Goal: Task Accomplishment & Management: Manage account settings

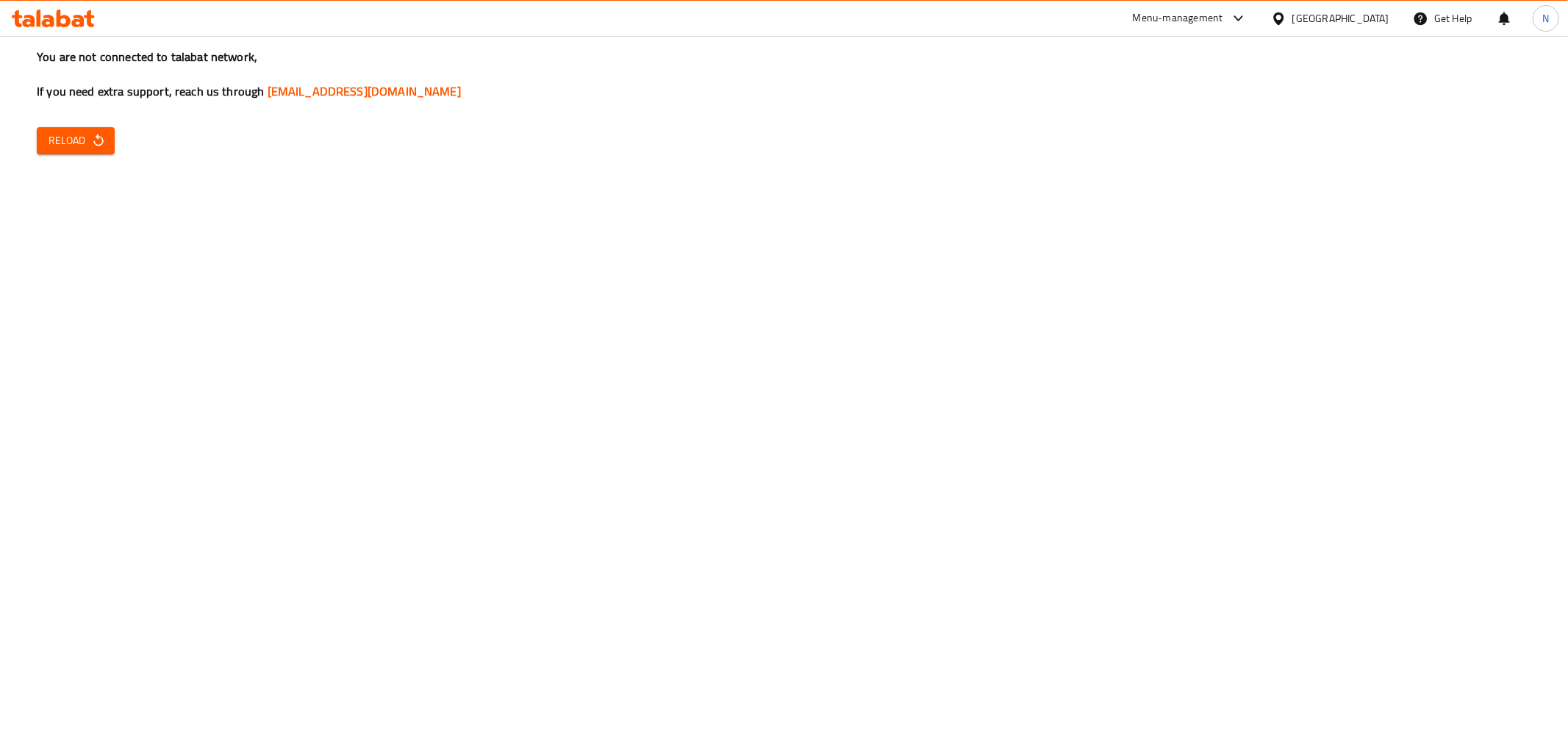
click at [1218, 252] on div "You are not connected to talabat network, If you need extra support, reach us t…" at bounding box center [784, 372] width 1568 height 744
click at [89, 136] on span "Reload" at bounding box center [76, 141] width 54 height 19
click at [78, 149] on span "Reload" at bounding box center [76, 141] width 54 height 19
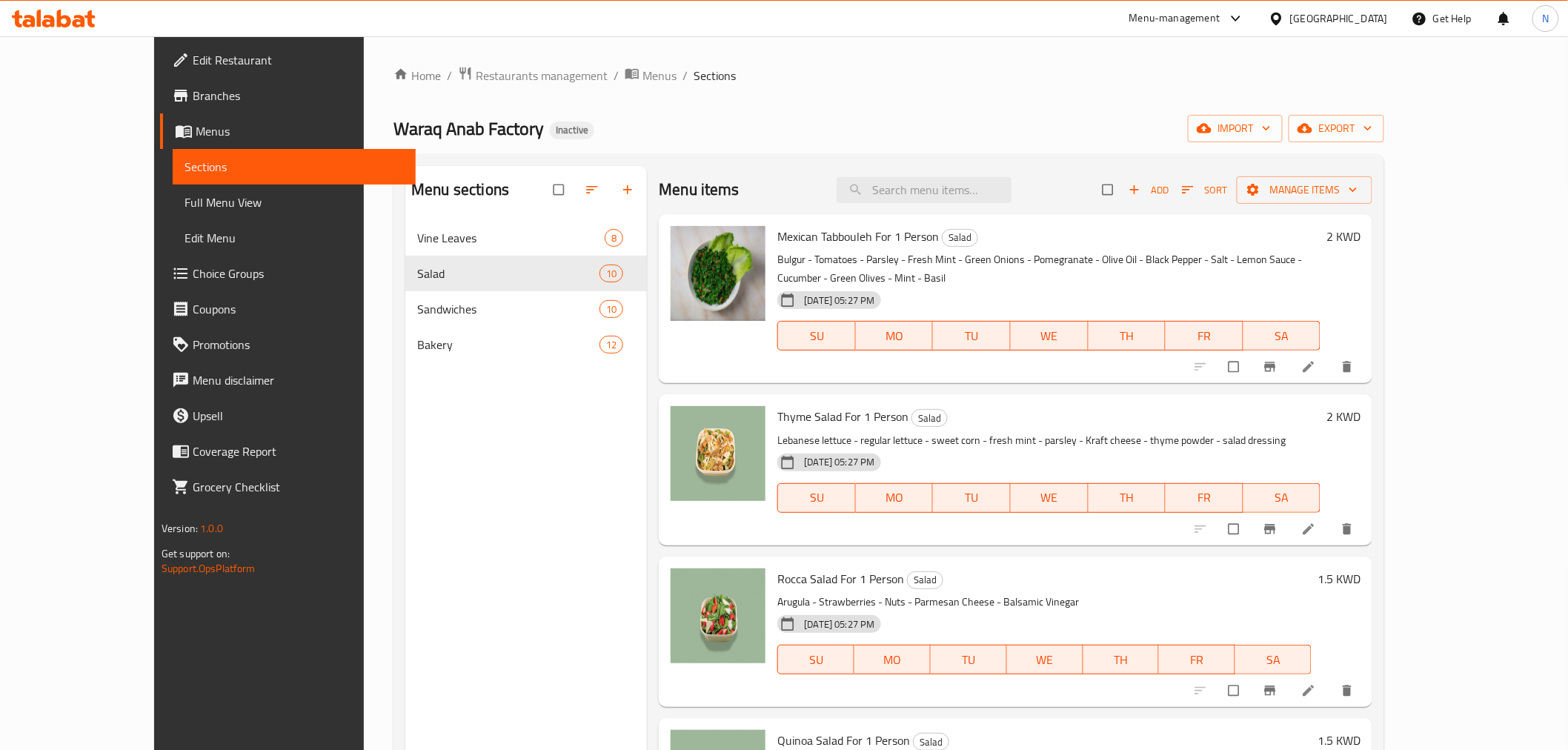
click at [1373, 13] on div "[GEOGRAPHIC_DATA]" at bounding box center [1339, 18] width 98 height 16
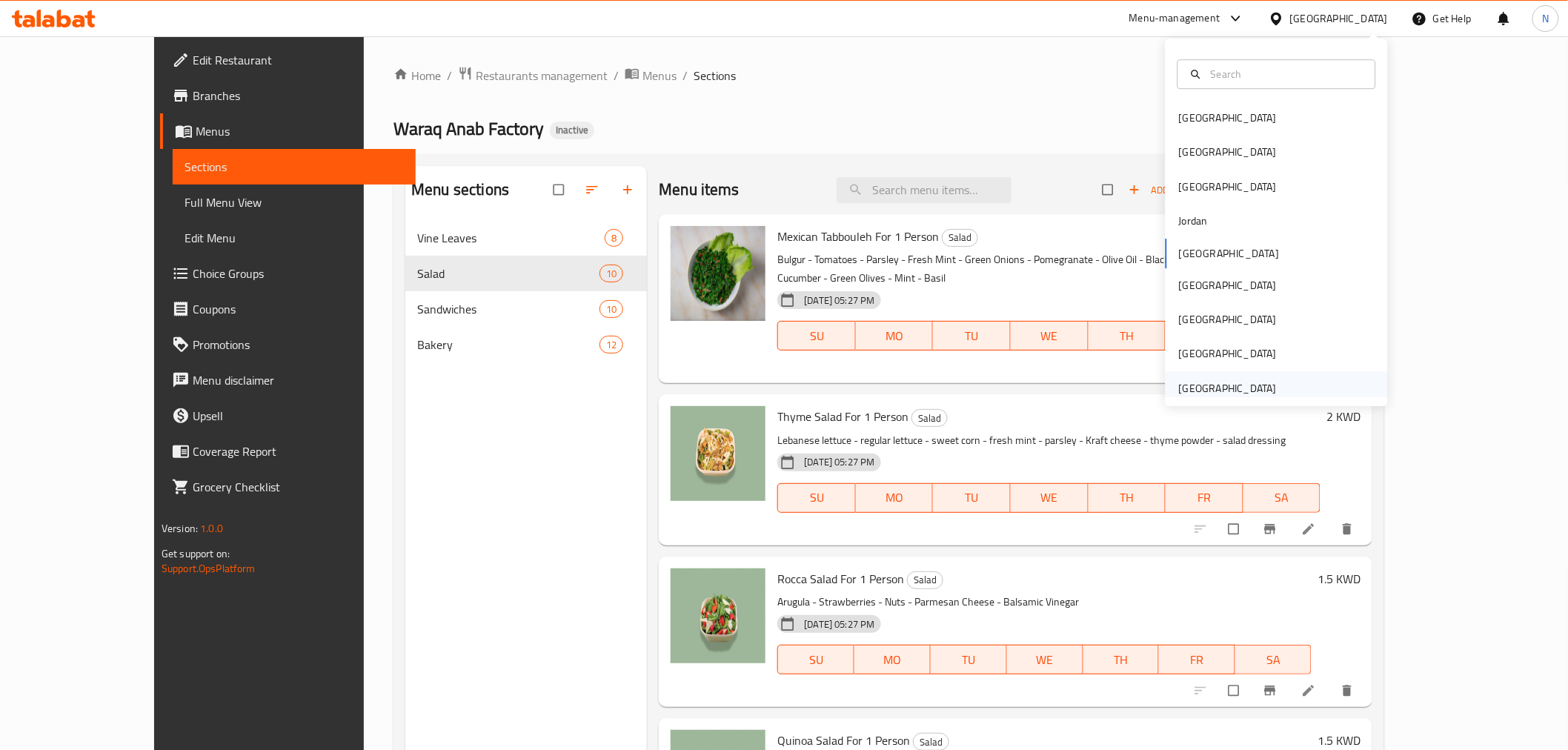
click at [1187, 380] on div "[GEOGRAPHIC_DATA]" at bounding box center [1228, 387] width 98 height 16
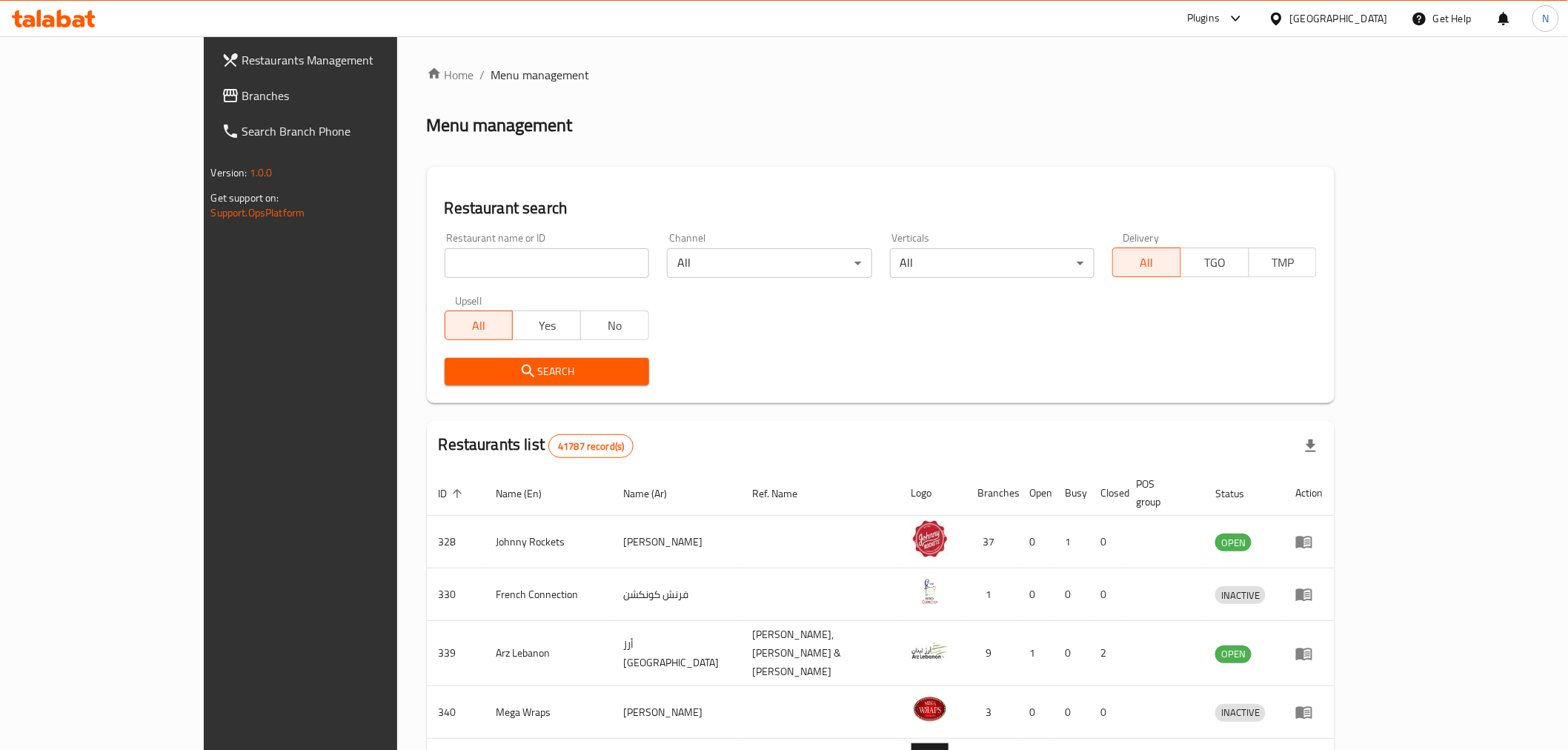
click at [210, 78] on link "Branches" at bounding box center [337, 96] width 256 height 36
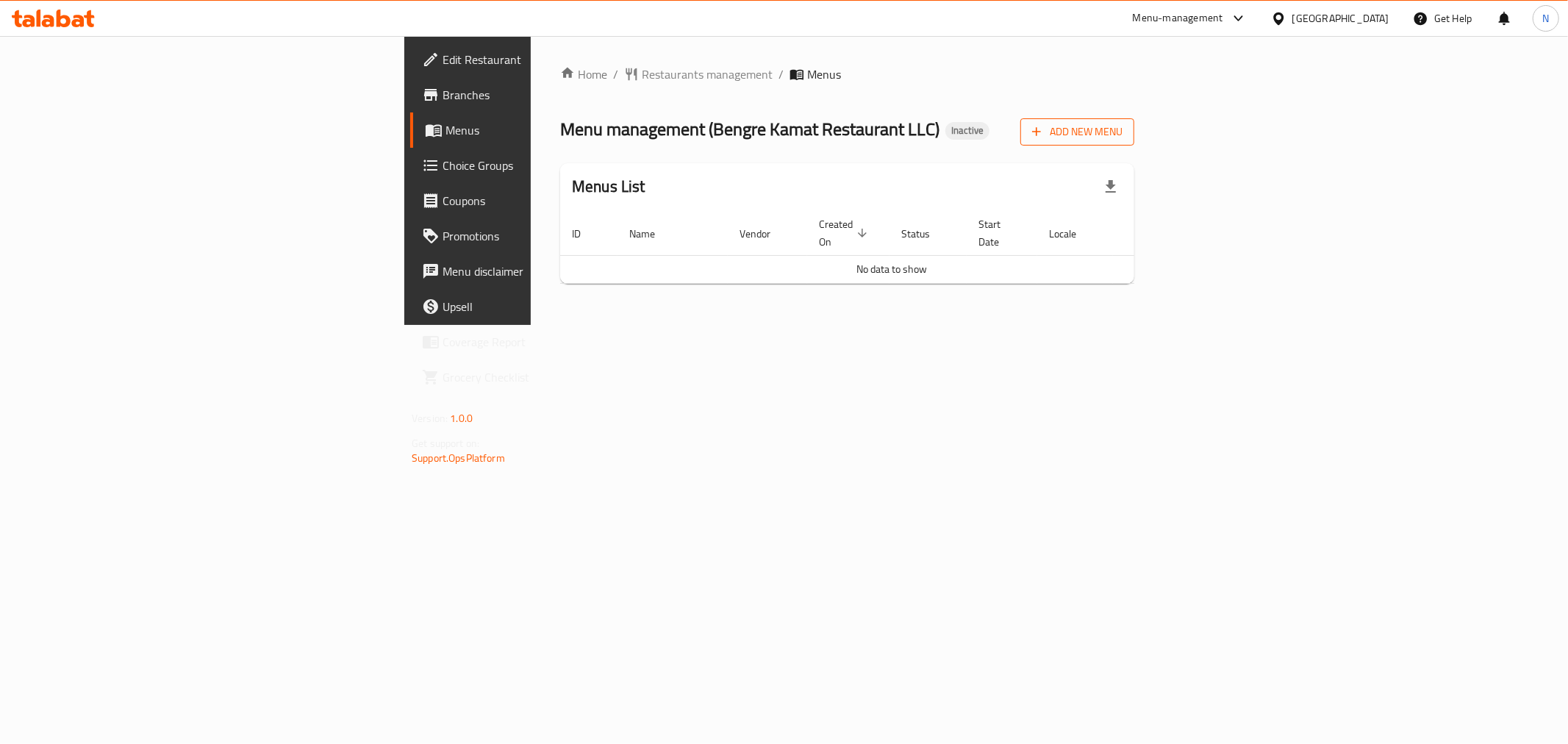
click at [1123, 141] on span "Add New Menu" at bounding box center [1077, 132] width 90 height 19
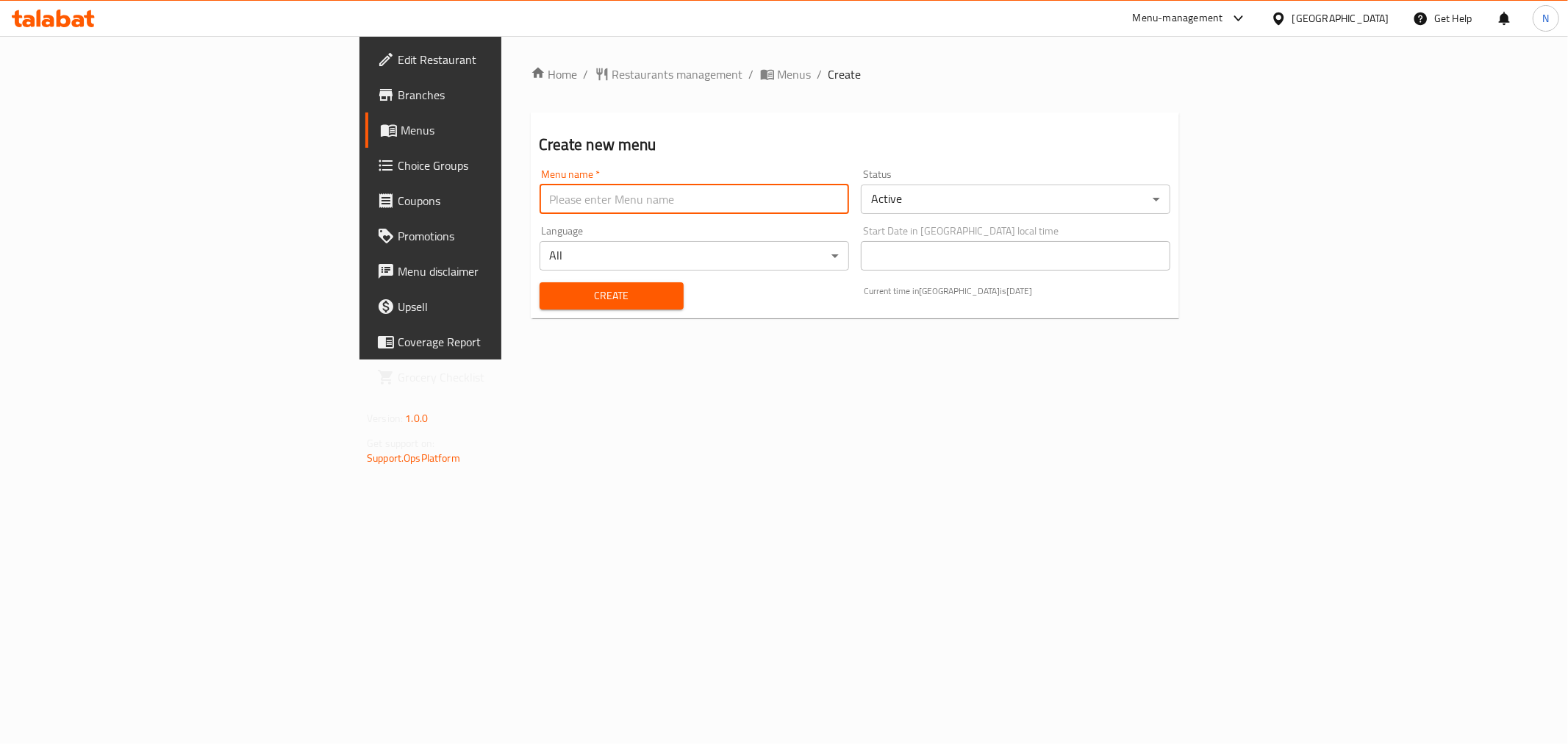
click at [582, 197] on input "text" at bounding box center [695, 200] width 310 height 30
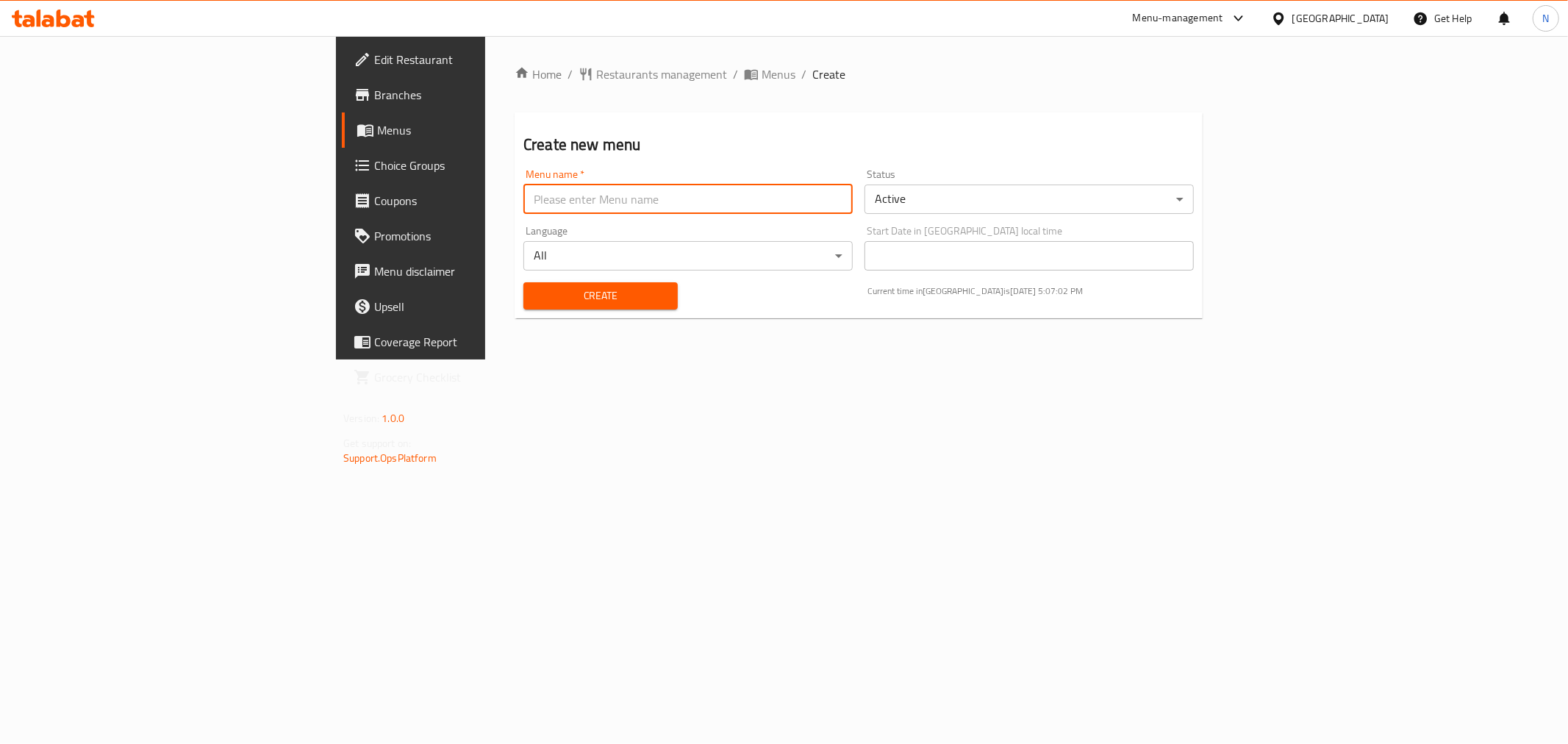
type input "new menu"
click at [535, 296] on span "Create" at bounding box center [601, 296] width 131 height 19
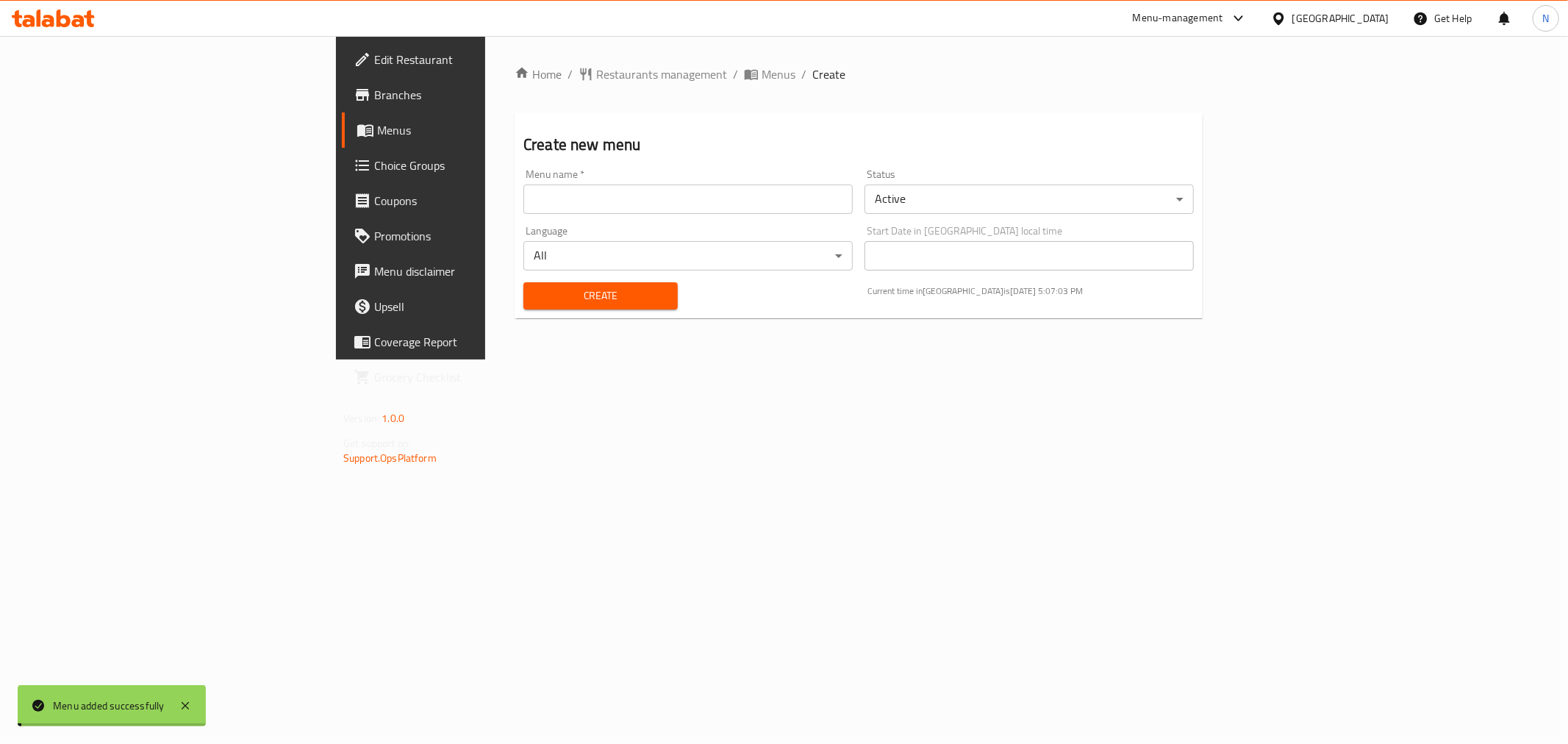
click at [762, 71] on span "Menus" at bounding box center [779, 74] width 34 height 18
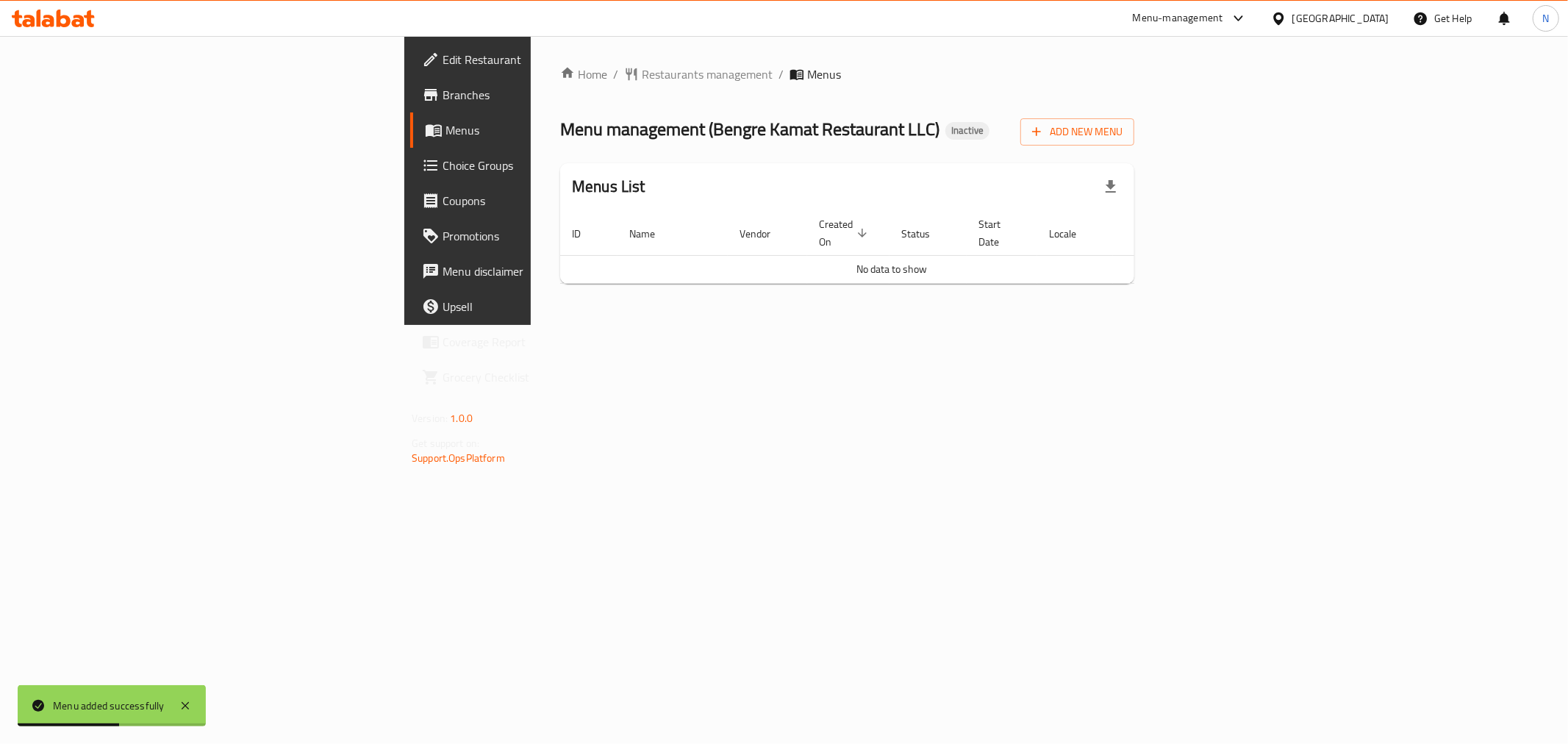
click at [741, 324] on div "Home / Restaurants management / Menus Menu management ( Bengre Kamat Restaurant…" at bounding box center [847, 181] width 633 height 289
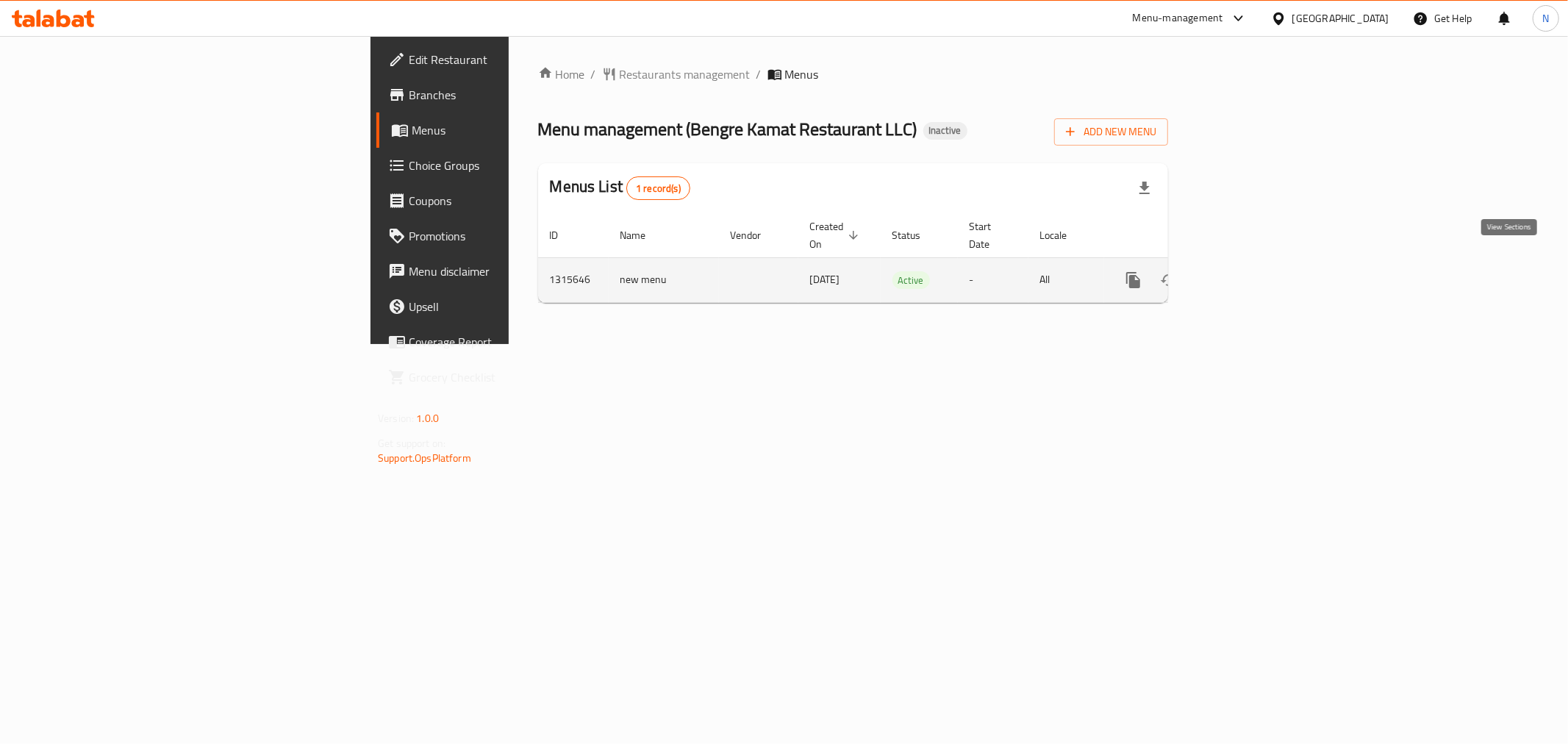
click at [1248, 271] on icon "enhanced table" at bounding box center [1240, 280] width 18 height 18
